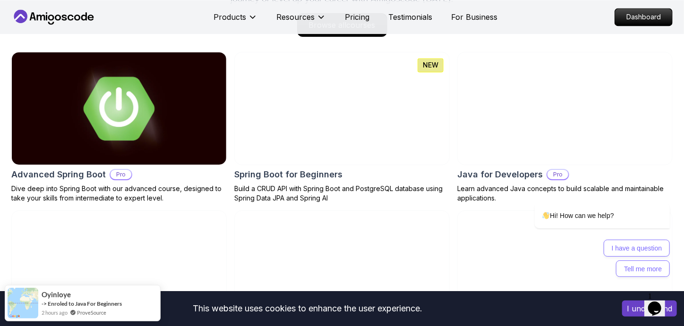
scroll to position [999, 0]
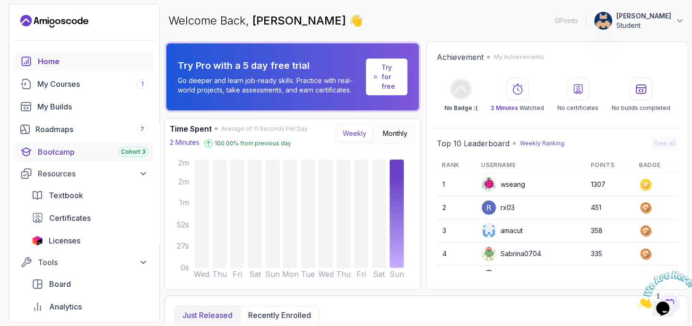
click at [75, 146] on div "Bootcamp Cohort 3" at bounding box center [93, 151] width 110 height 11
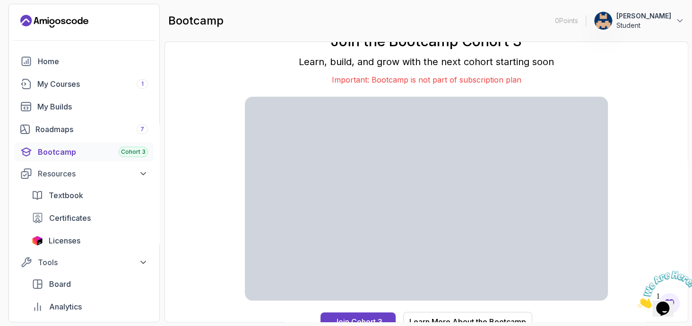
scroll to position [9, 0]
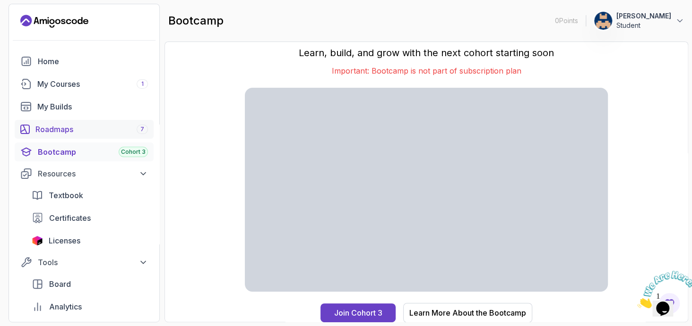
click at [47, 134] on div "Roadmaps 7" at bounding box center [91, 129] width 112 height 11
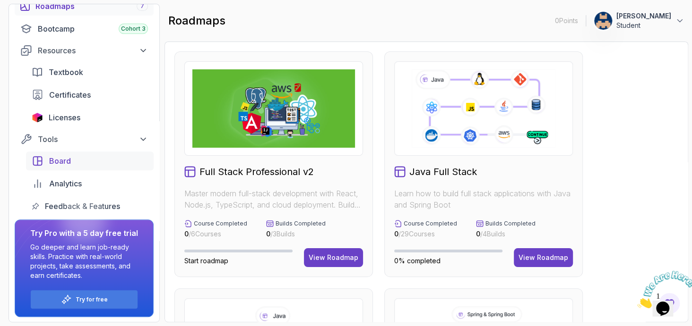
scroll to position [26, 0]
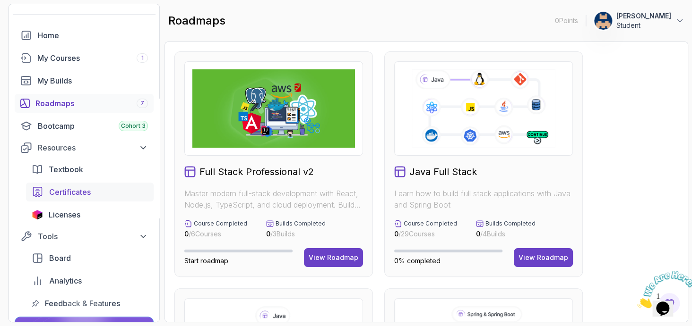
click at [82, 201] on link "Certificates" at bounding box center [90, 192] width 128 height 19
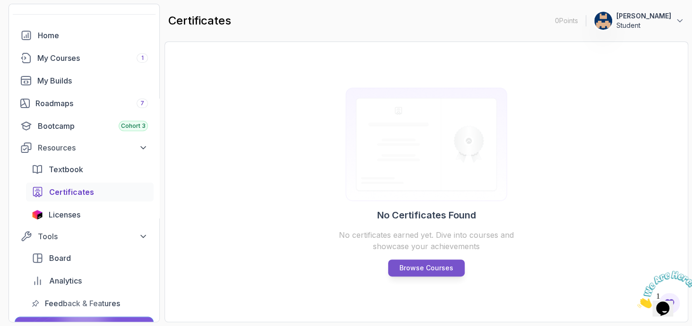
click at [421, 270] on p "Browse Courses" at bounding box center [426, 268] width 54 height 9
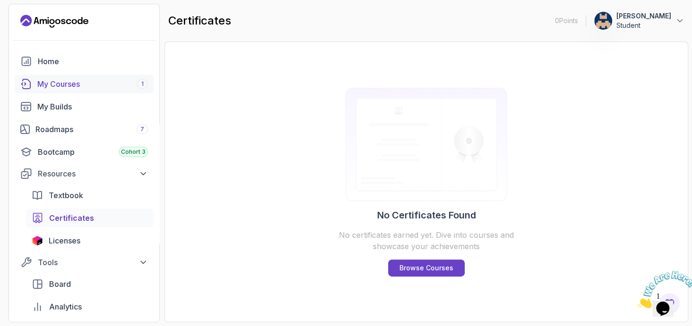
click at [88, 78] on div "My Courses 1" at bounding box center [92, 83] width 111 height 11
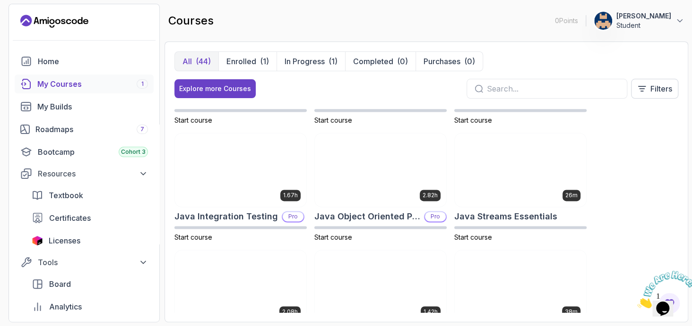
scroll to position [674, 0]
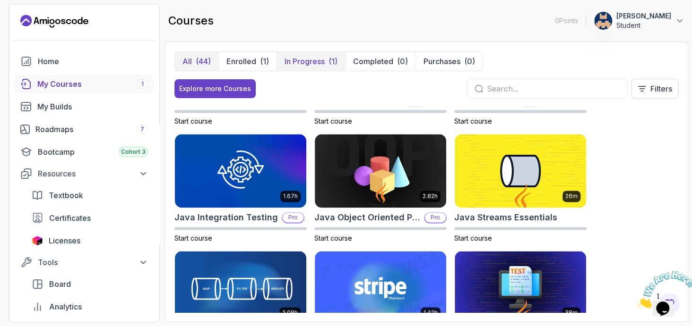
click at [320, 57] on p "In Progress" at bounding box center [304, 61] width 40 height 11
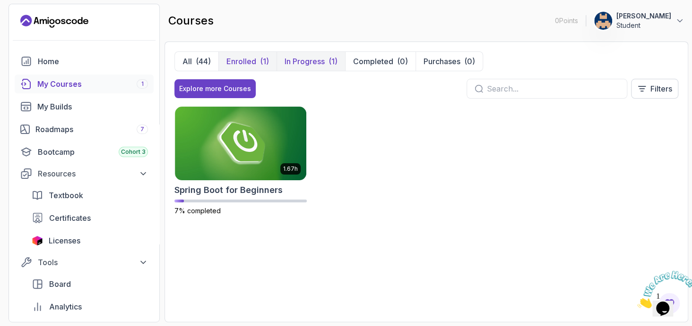
click at [264, 57] on div "(1)" at bounding box center [264, 61] width 9 height 11
click at [201, 57] on div "(44)" at bounding box center [203, 61] width 15 height 11
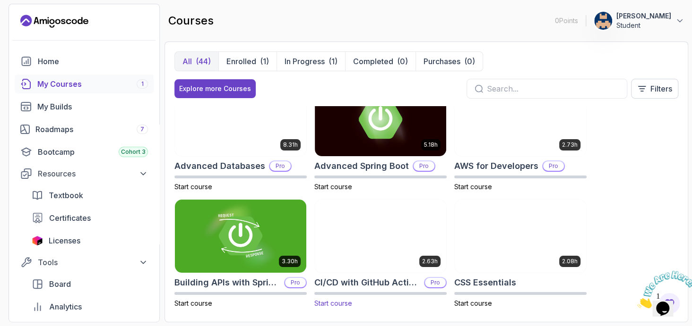
scroll to position [79, 0]
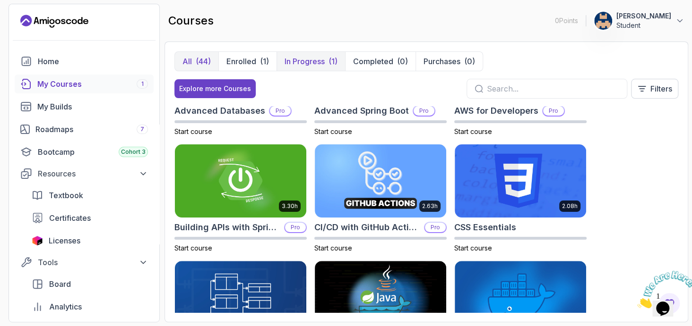
click at [298, 60] on p "In Progress" at bounding box center [304, 61] width 40 height 11
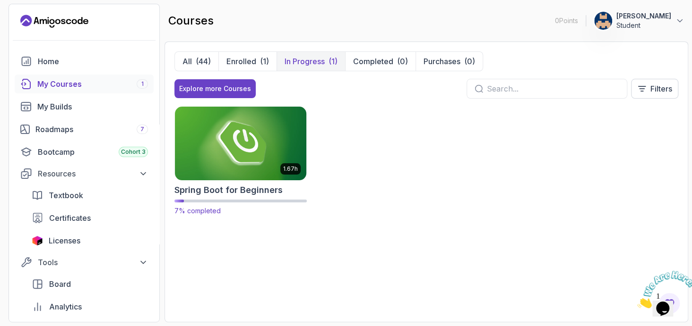
click at [237, 180] on div "1.67h Spring Boot for Beginners 7% completed" at bounding box center [240, 161] width 132 height 110
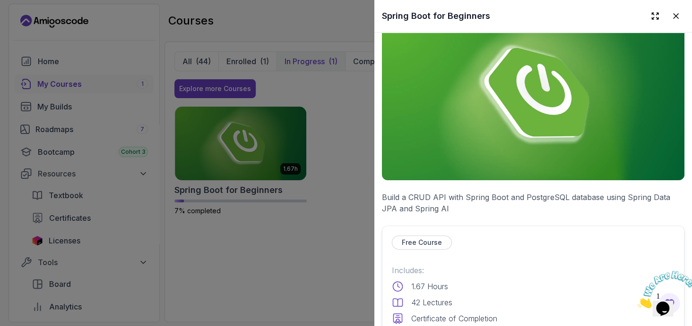
scroll to position [30, 0]
click at [436, 153] on img at bounding box center [533, 95] width 302 height 170
click at [255, 143] on div at bounding box center [346, 163] width 692 height 326
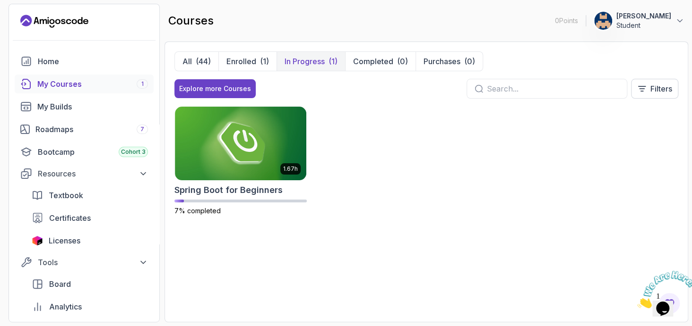
click at [255, 143] on img at bounding box center [240, 144] width 131 height 74
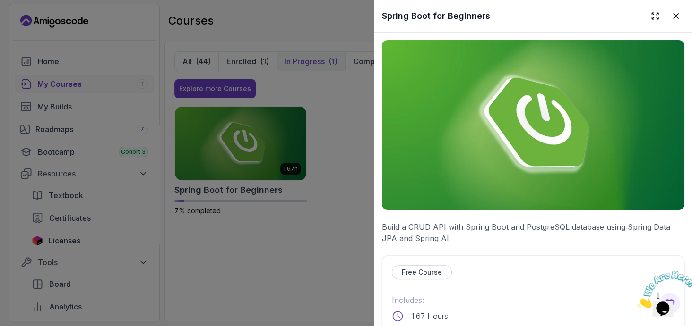
click at [474, 105] on img at bounding box center [533, 125] width 302 height 170
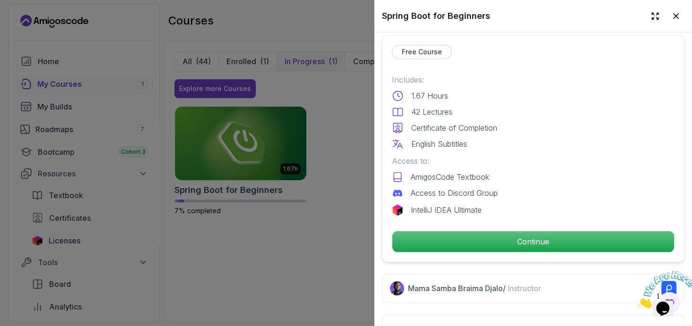
scroll to position [220, 0]
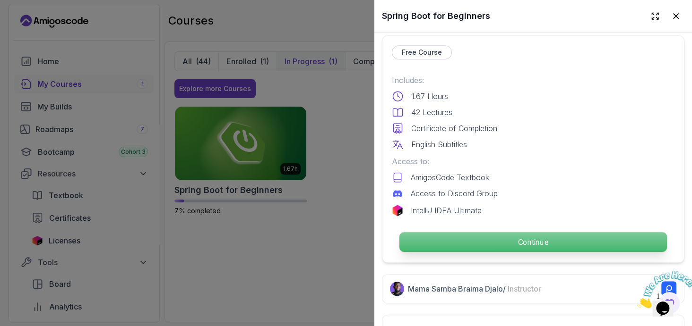
click at [439, 236] on p "Continue" at bounding box center [532, 242] width 267 height 20
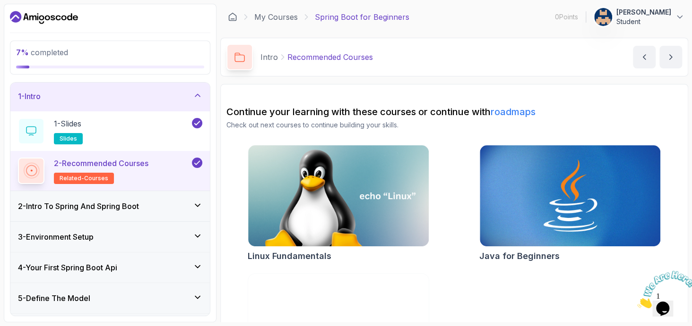
scroll to position [1, 0]
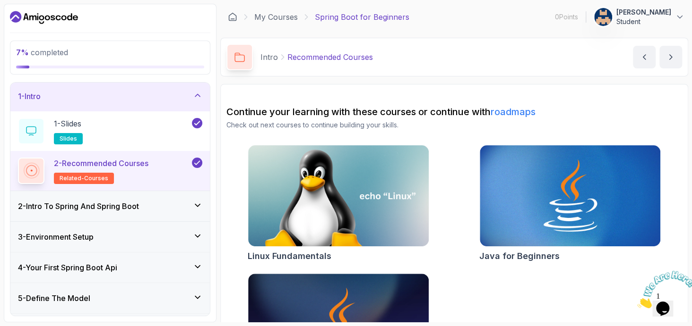
click at [174, 203] on div "2 - Intro To Spring And Spring Boot" at bounding box center [110, 206] width 184 height 11
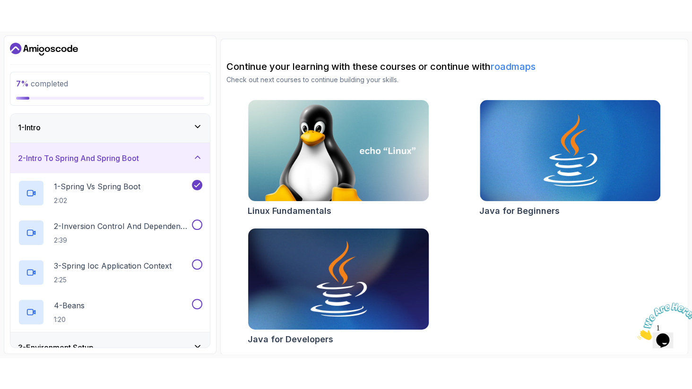
scroll to position [77, 0]
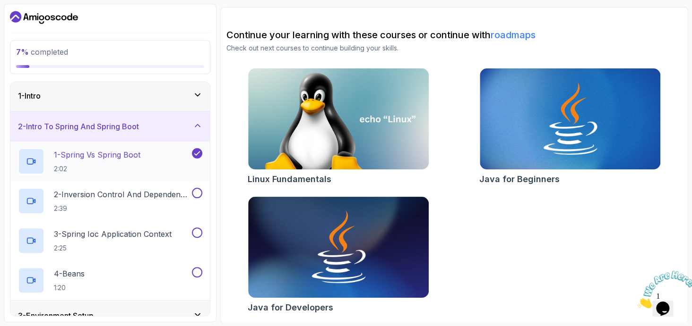
click at [146, 167] on div "1 - Spring Vs Spring Boot 2:02" at bounding box center [104, 161] width 172 height 26
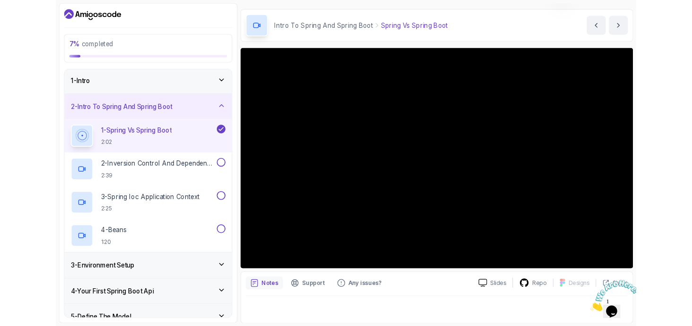
scroll to position [77, 0]
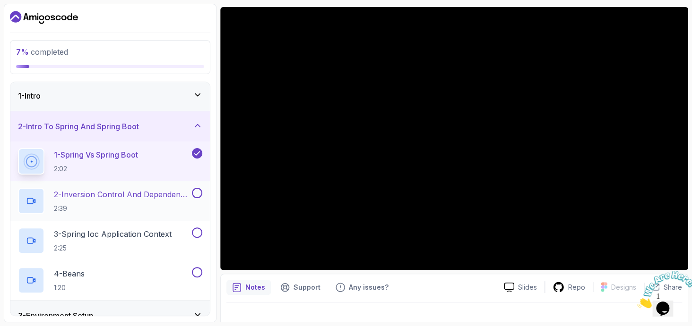
click at [160, 215] on div "2 - Inversion Control And Dependency Injection 2:39" at bounding box center [109, 201] width 199 height 40
click at [168, 186] on div "2 - Inversion Control And Dependency Injection 2:39" at bounding box center [109, 201] width 199 height 40
click at [163, 195] on p "2 - Inversion Control And Dependency Injection" at bounding box center [122, 194] width 136 height 11
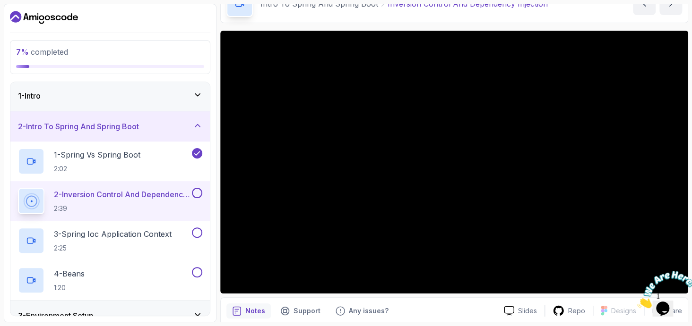
scroll to position [54, 0]
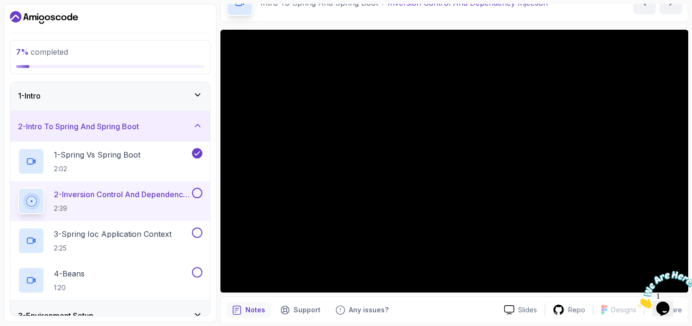
click at [198, 193] on button at bounding box center [197, 193] width 10 height 10
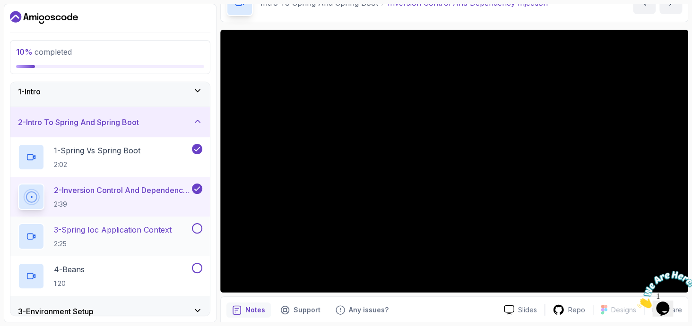
scroll to position [6, 0]
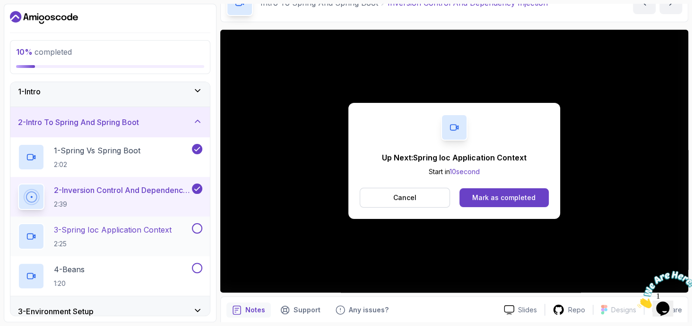
click at [155, 236] on h2 "3 - Spring Ioc Application Context 2:25" at bounding box center [113, 236] width 118 height 25
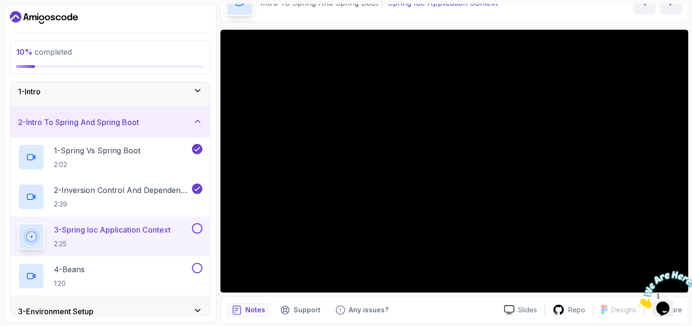
click at [637, 302] on icon "Close" at bounding box center [637, 306] width 0 height 8
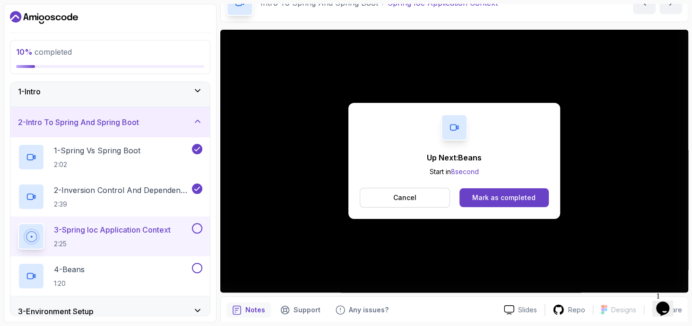
click at [196, 224] on button at bounding box center [197, 228] width 10 height 10
click at [197, 265] on button at bounding box center [197, 268] width 10 height 10
click at [128, 271] on div "4 - Beans 1:20" at bounding box center [104, 276] width 172 height 26
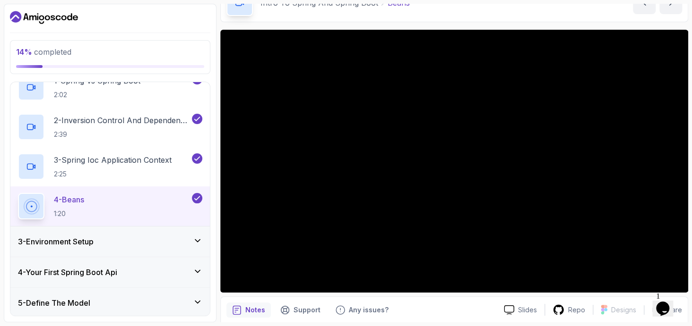
scroll to position [77, 0]
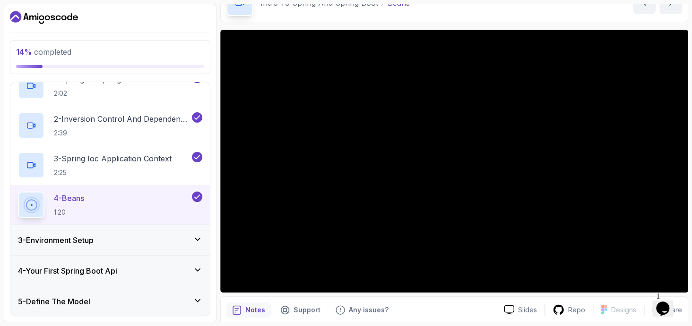
click at [108, 238] on div "3 - Environment Setup" at bounding box center [110, 240] width 184 height 11
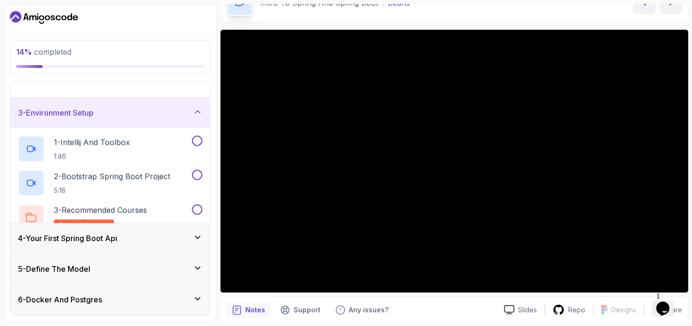
scroll to position [71, 0]
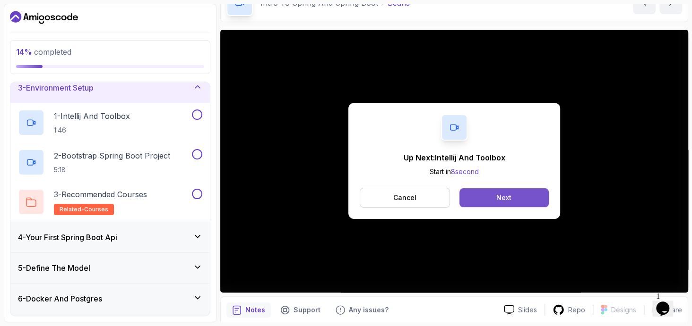
click at [476, 199] on button "Next" at bounding box center [503, 197] width 89 height 19
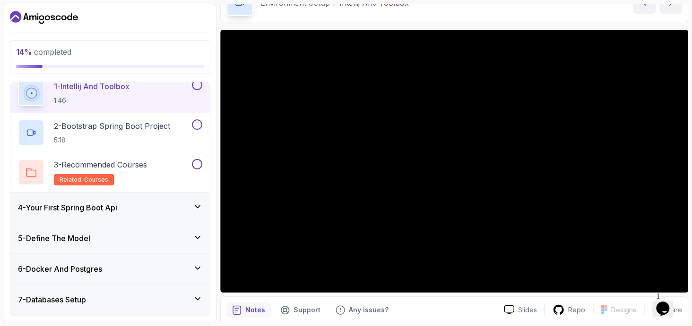
scroll to position [104, 0]
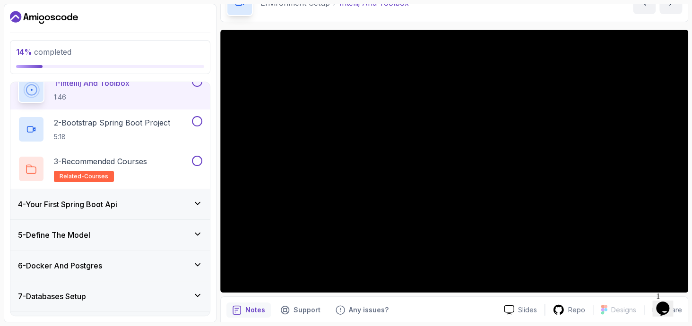
click at [137, 207] on div "4 - Your First Spring Boot Api" at bounding box center [110, 204] width 184 height 11
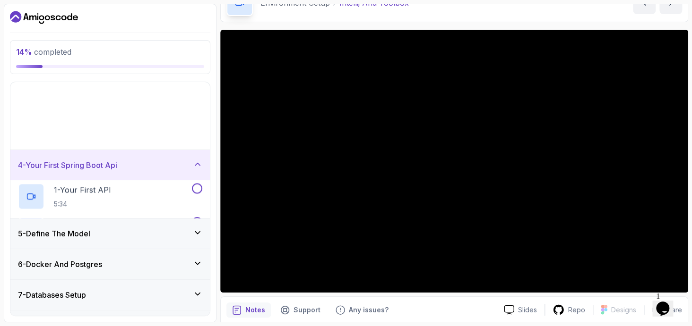
scroll to position [93, 0]
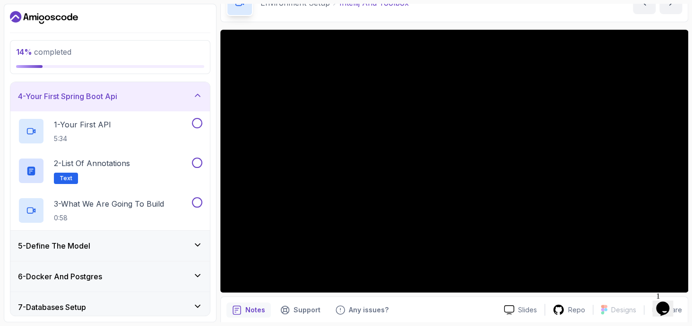
click at [171, 91] on div "4 - Your First Spring Boot Api" at bounding box center [110, 96] width 184 height 11
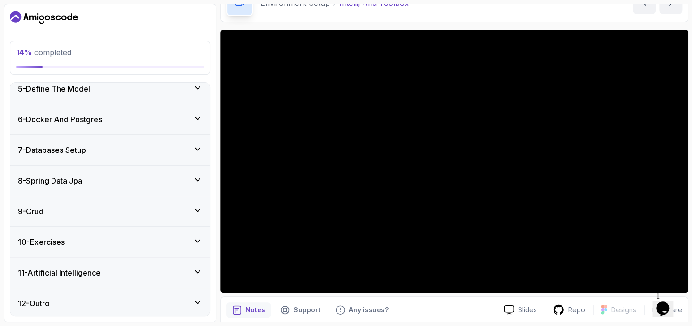
scroll to position [132, 0]
click at [158, 220] on div "9 - Crud" at bounding box center [109, 211] width 199 height 30
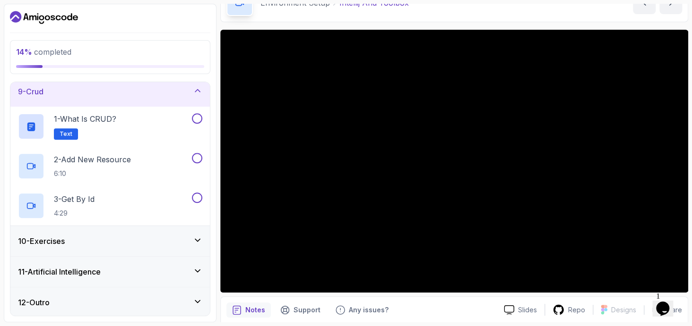
click at [142, 245] on div "10 - Exercises" at bounding box center [110, 241] width 184 height 11
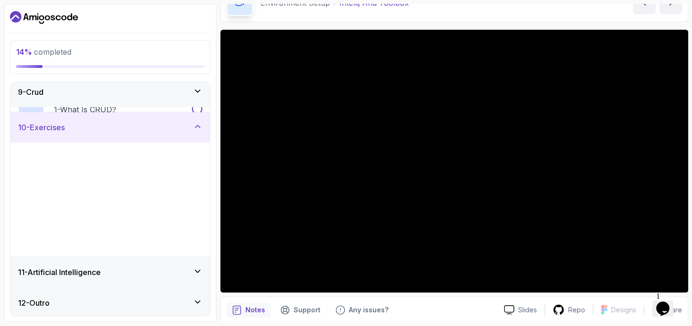
scroll to position [251, 0]
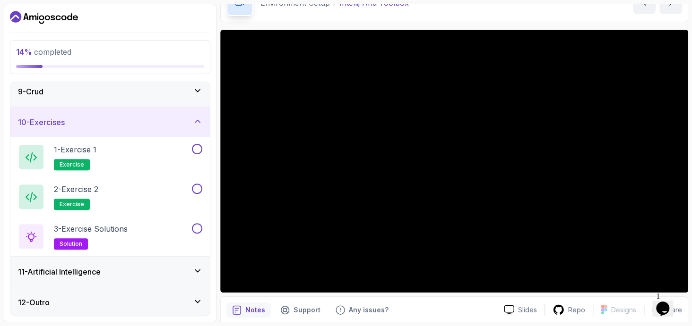
click at [124, 270] on div "11 - Artificial Intelligence" at bounding box center [110, 271] width 184 height 11
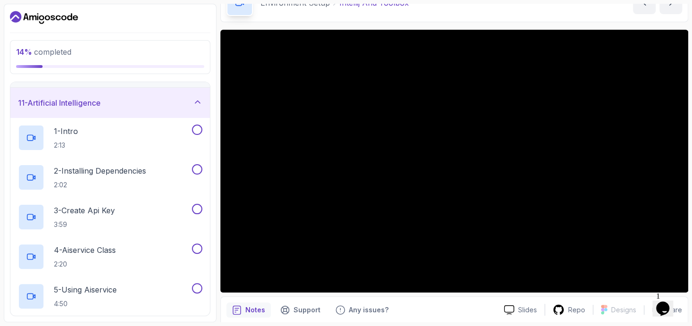
scroll to position [410, 0]
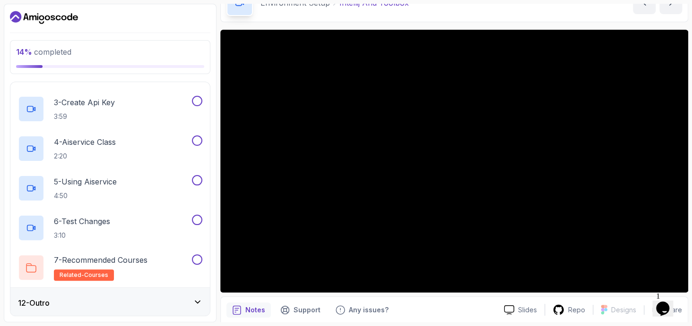
click at [124, 295] on div "12 - Outro" at bounding box center [109, 303] width 199 height 30
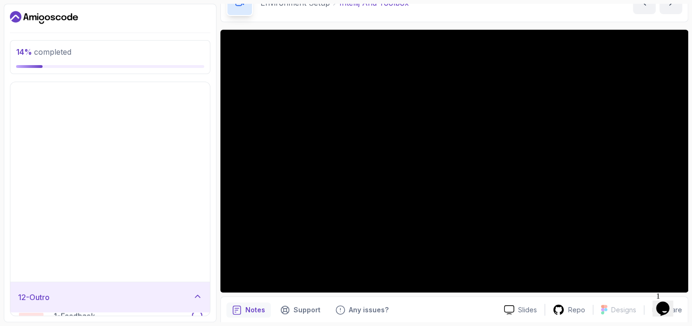
scroll to position [132, 0]
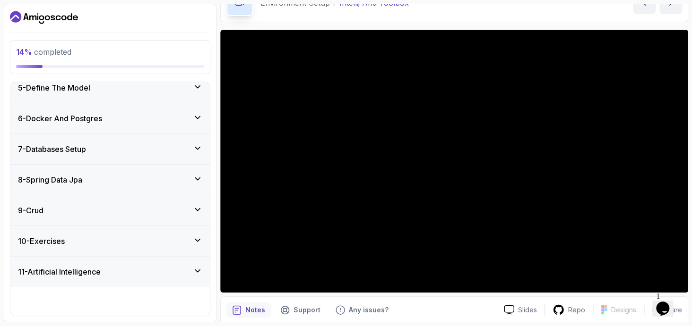
click at [124, 295] on div "1 - Intro 2 - Intro To Spring And Spring Boot 3 - Environment Setup 4 - Your Fi…" at bounding box center [109, 199] width 199 height 234
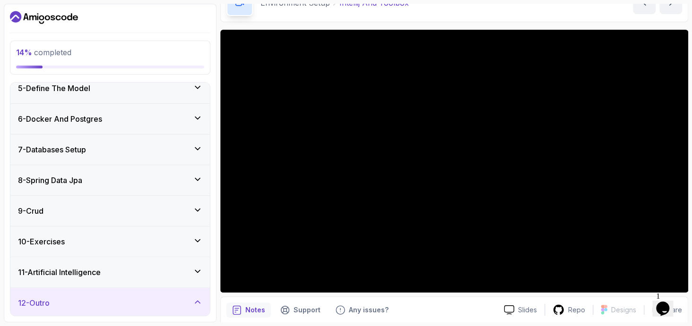
click at [124, 295] on div "12 - Outro" at bounding box center [109, 303] width 199 height 30
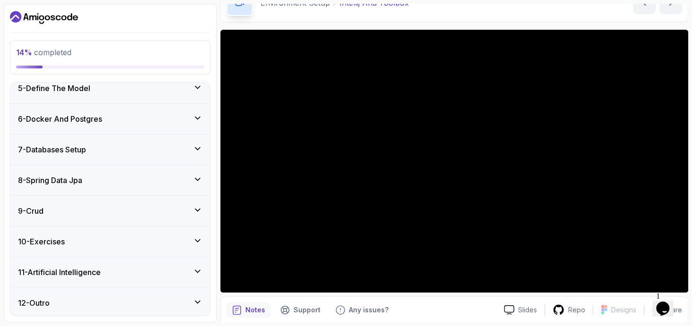
click at [148, 309] on div "12 - Outro" at bounding box center [109, 303] width 199 height 30
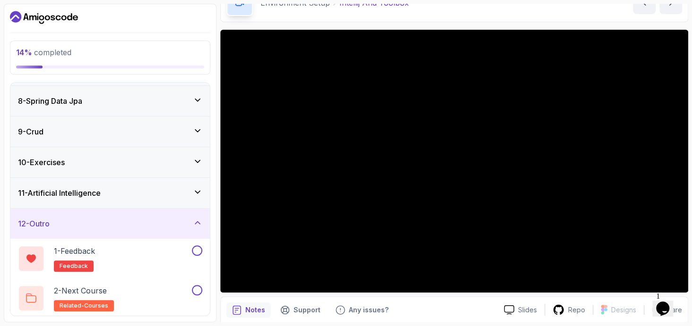
scroll to position [0, 0]
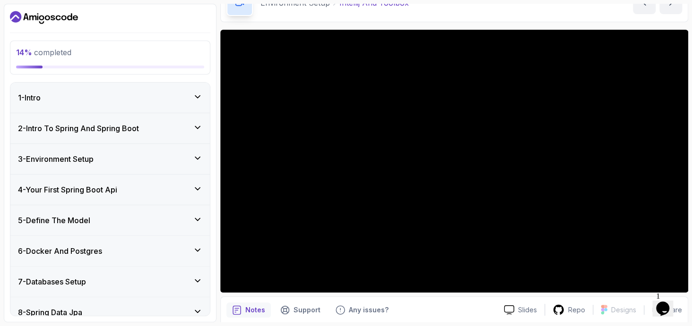
click at [117, 92] on div "1 - Intro" at bounding box center [110, 97] width 184 height 11
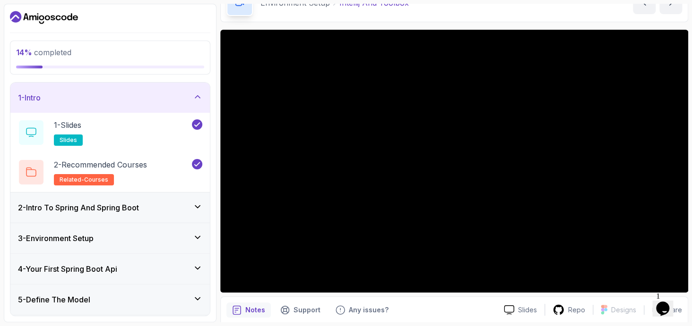
click at [152, 85] on div "1 - Intro" at bounding box center [109, 98] width 199 height 30
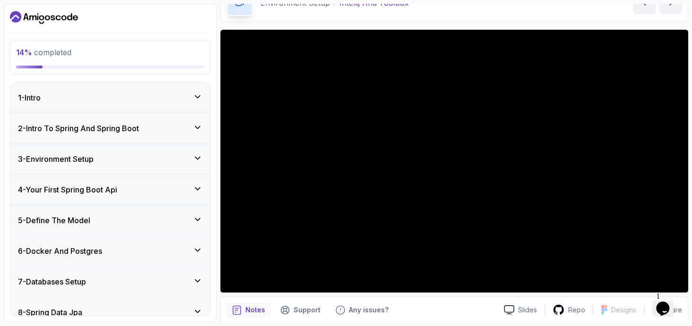
click at [150, 157] on div "3 - Environment Setup" at bounding box center [110, 159] width 184 height 11
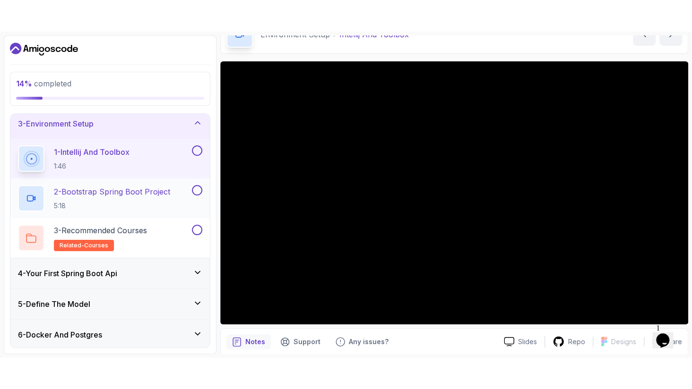
scroll to position [68, 0]
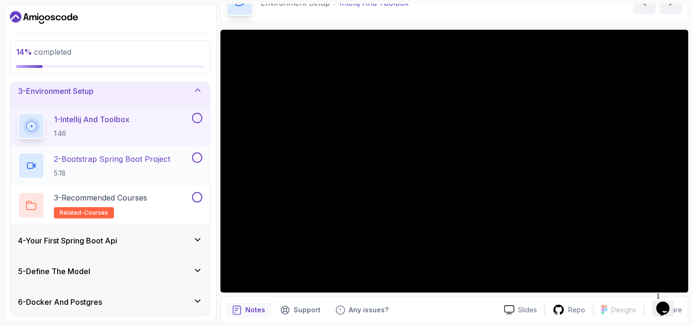
click at [122, 165] on h2 "2 - Bootstrap Spring Boot Project 5:18" at bounding box center [112, 166] width 116 height 25
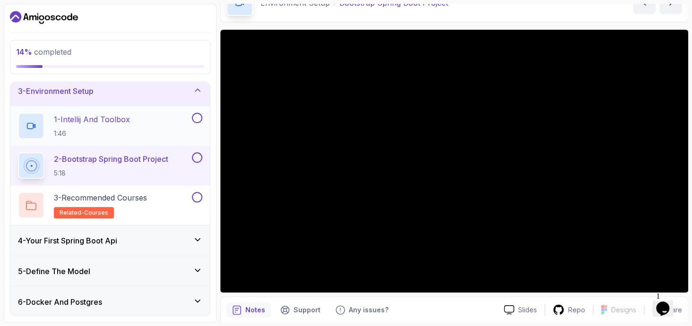
click at [198, 115] on button at bounding box center [197, 118] width 10 height 10
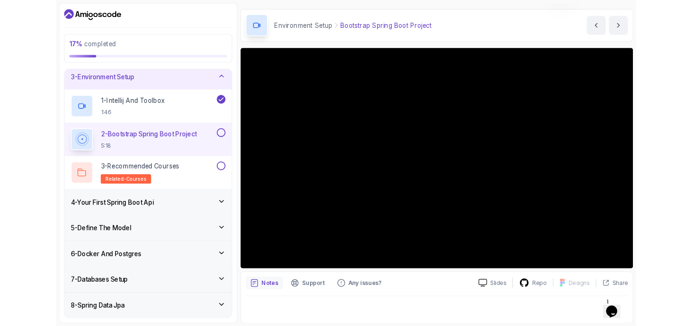
scroll to position [54, 0]
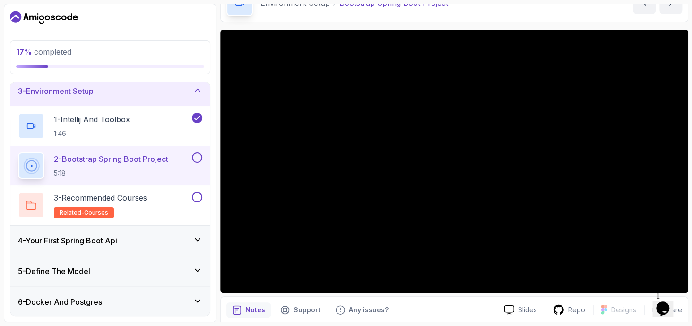
click at [201, 155] on button at bounding box center [197, 158] width 10 height 10
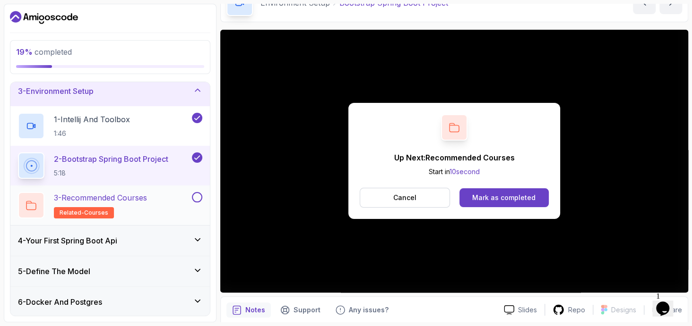
scroll to position [103, 0]
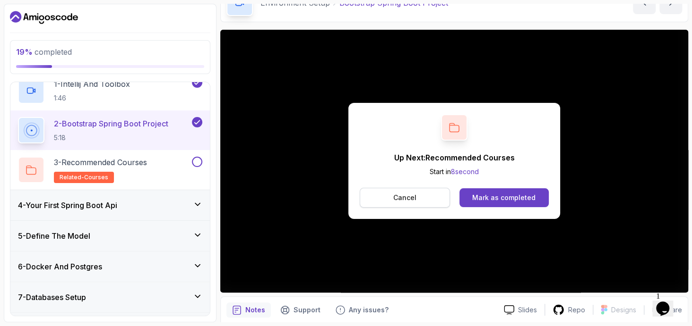
click at [367, 197] on button "Cancel" at bounding box center [405, 198] width 90 height 20
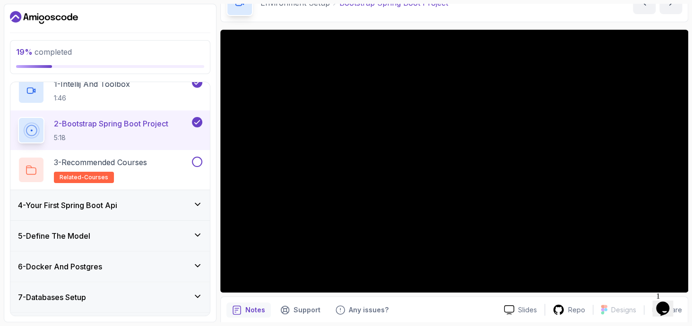
click at [191, 201] on div "4 - Your First Spring Boot Api" at bounding box center [110, 205] width 184 height 11
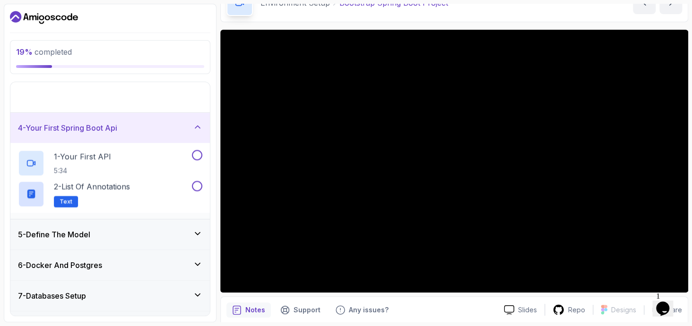
scroll to position [94, 0]
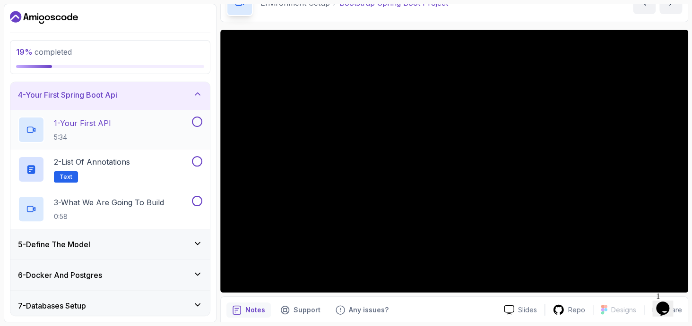
click at [109, 127] on p "1 - Your First API" at bounding box center [82, 123] width 57 height 11
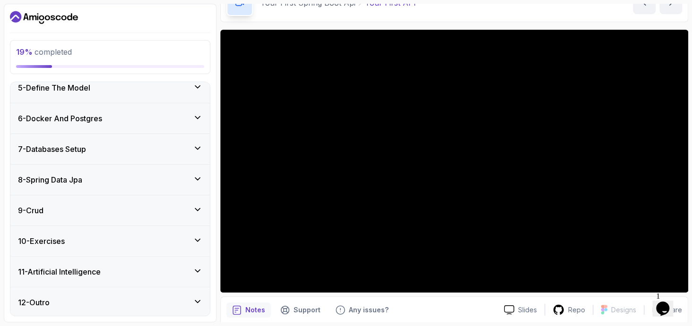
scroll to position [251, 0]
click at [105, 236] on div "10 - Exercises" at bounding box center [110, 241] width 184 height 11
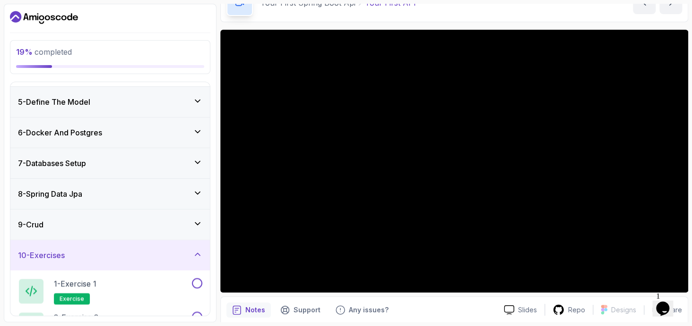
scroll to position [132, 0]
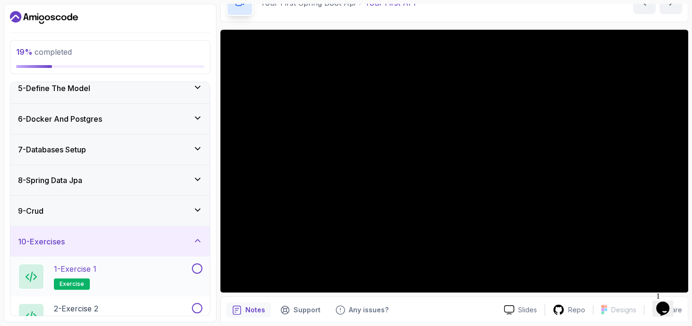
click at [75, 283] on span "exercise" at bounding box center [72, 285] width 25 height 8
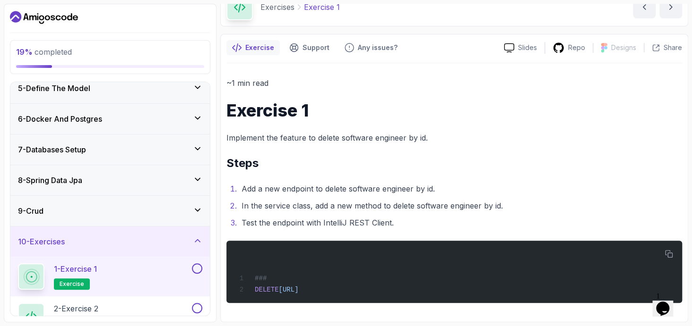
scroll to position [50, 0]
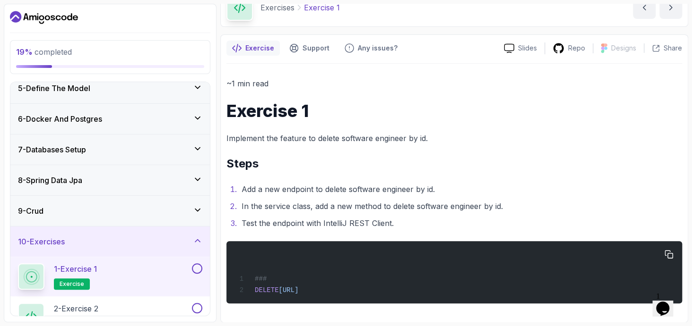
click at [298, 287] on span "http://localhost:8080/api/v1/software-engineers/1" at bounding box center [288, 291] width 20 height 8
